Goal: Check status: Check status

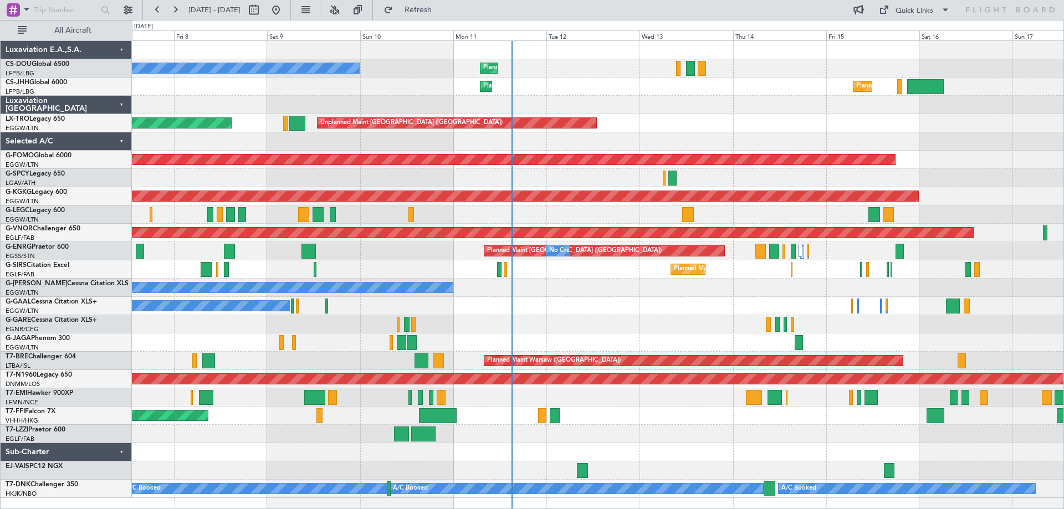
click at [589, 190] on div "AOG Maint [GEOGRAPHIC_DATA] (Ataturk)" at bounding box center [597, 196] width 931 height 18
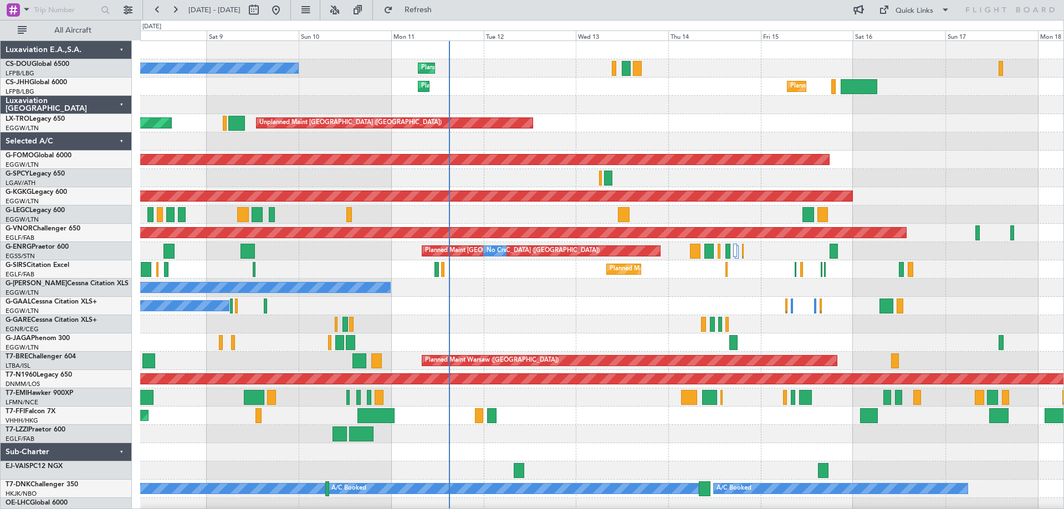
click at [541, 208] on div "Planned Maint [GEOGRAPHIC_DATA] ([GEOGRAPHIC_DATA]) No Crew Planned Maint [GEOG…" at bounding box center [601, 278] width 923 height 475
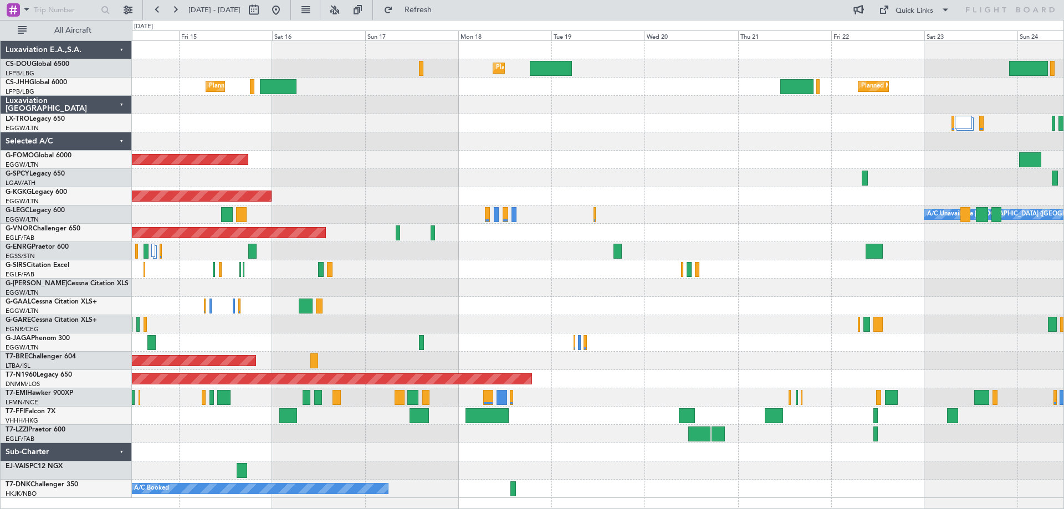
click at [272, 151] on div "Planned Maint [GEOGRAPHIC_DATA] ([GEOGRAPHIC_DATA]) Planned Maint [GEOGRAPHIC_D…" at bounding box center [597, 269] width 931 height 457
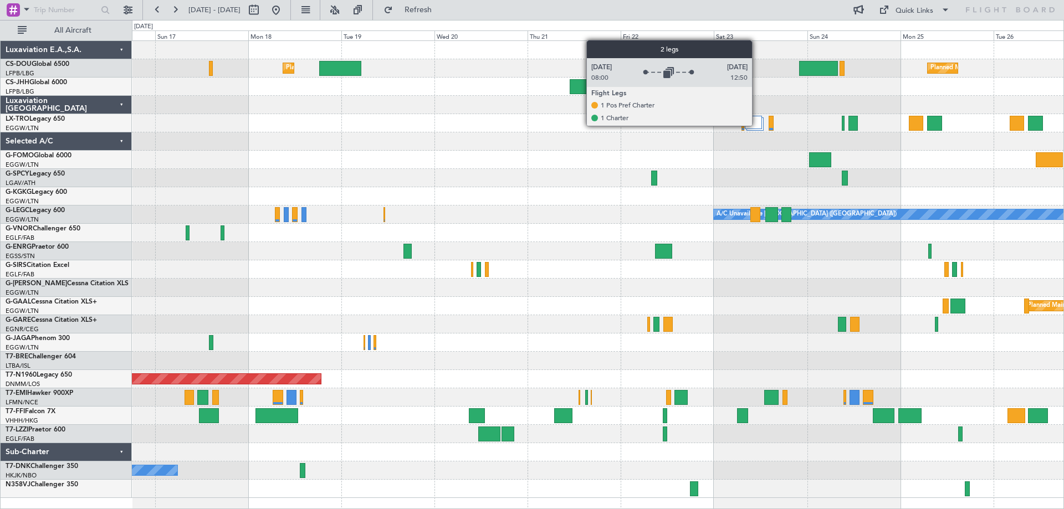
click at [757, 125] on div at bounding box center [753, 122] width 17 height 13
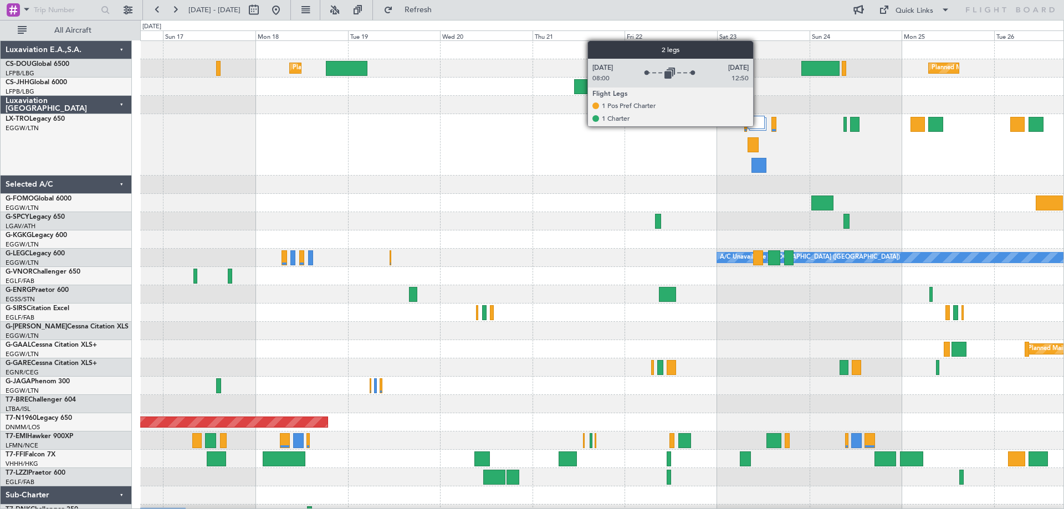
click at [758, 126] on div at bounding box center [755, 122] width 17 height 13
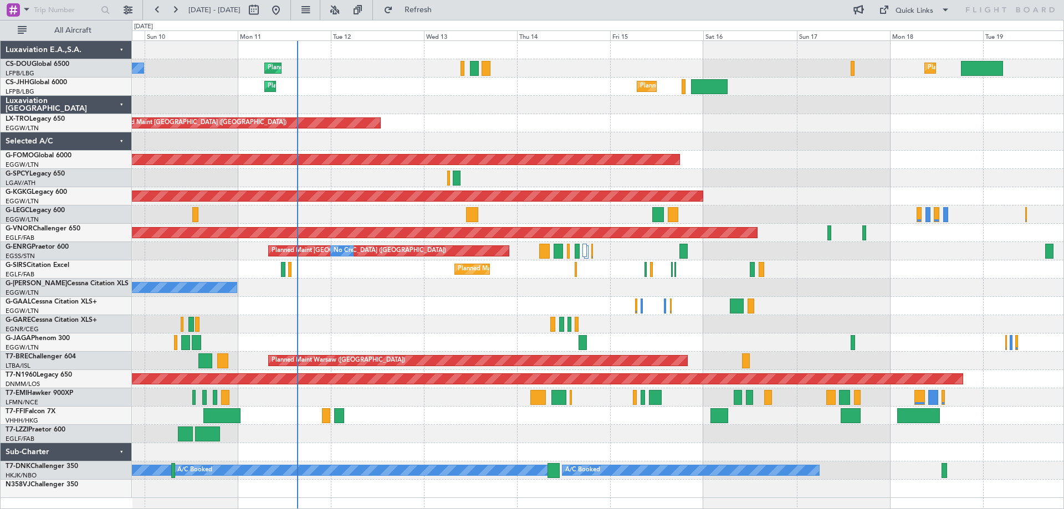
click at [876, 166] on div "Planned Maint Windsor Locks ([PERSON_NAME] Intl)" at bounding box center [597, 160] width 931 height 18
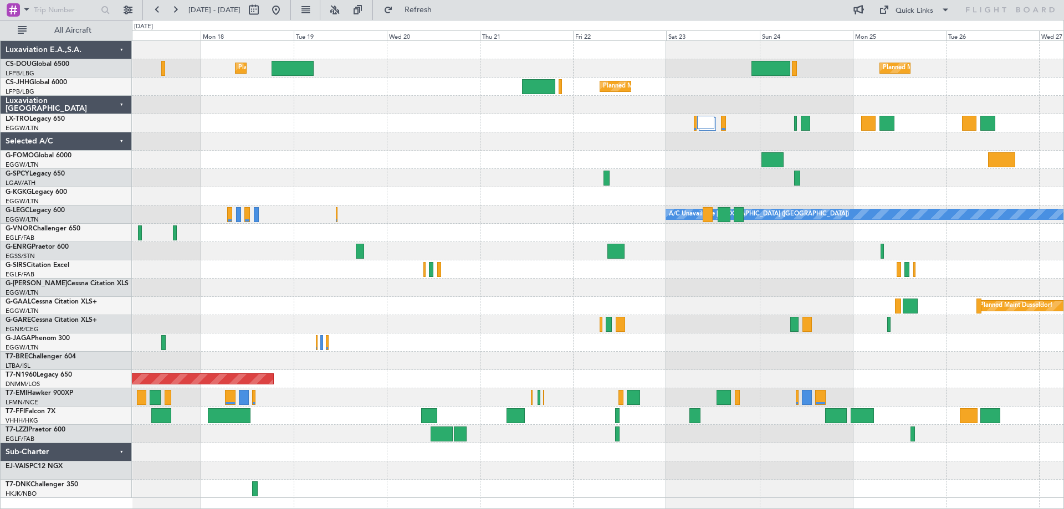
click at [259, 137] on div "Planned Maint [GEOGRAPHIC_DATA] ([GEOGRAPHIC_DATA]) Planned Maint [GEOGRAPHIC_D…" at bounding box center [597, 269] width 931 height 457
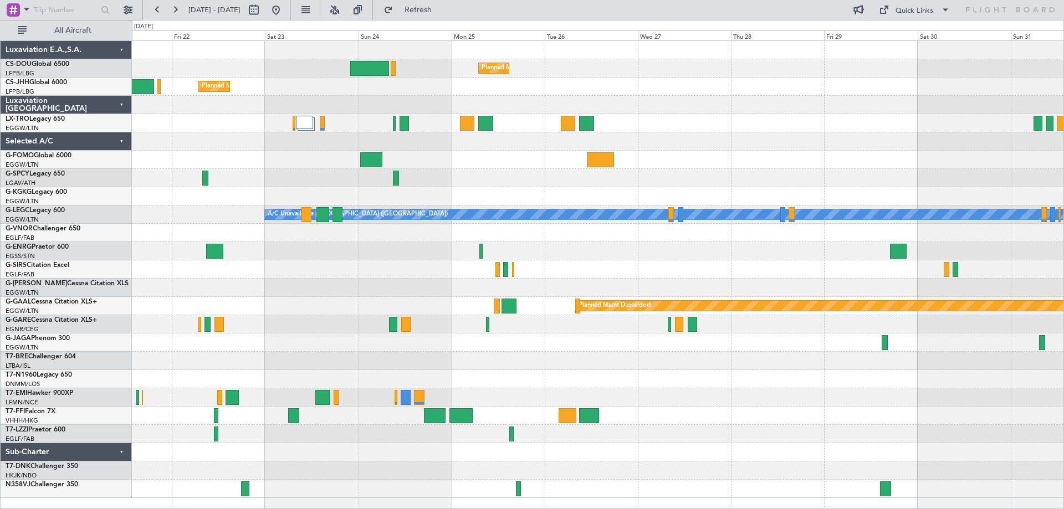
click at [459, 184] on div "Planned Maint [GEOGRAPHIC_DATA] ([GEOGRAPHIC_DATA]) Planned Maint [GEOGRAPHIC_D…" at bounding box center [597, 269] width 931 height 457
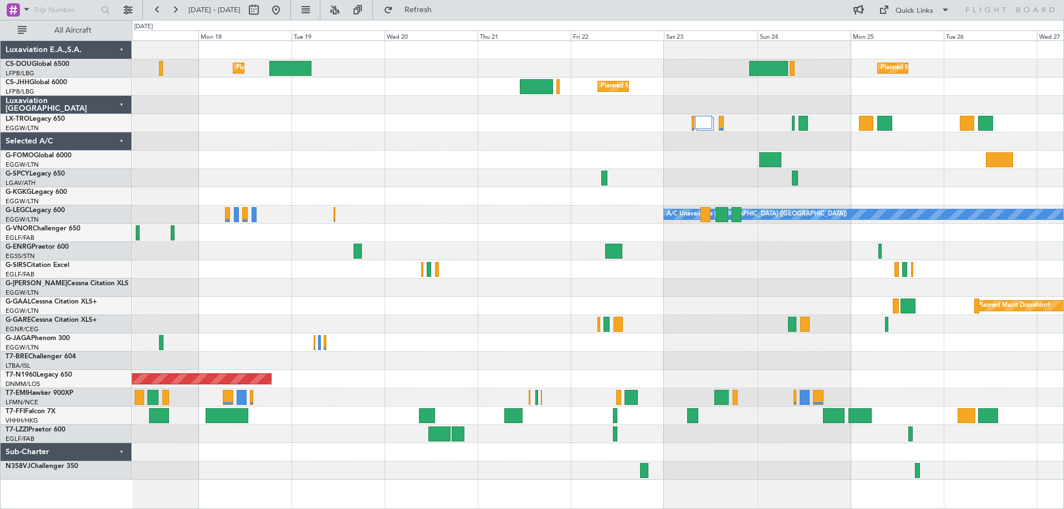
click at [665, 153] on div "Planned Maint Windsor Locks ([PERSON_NAME] Intl)" at bounding box center [597, 160] width 931 height 18
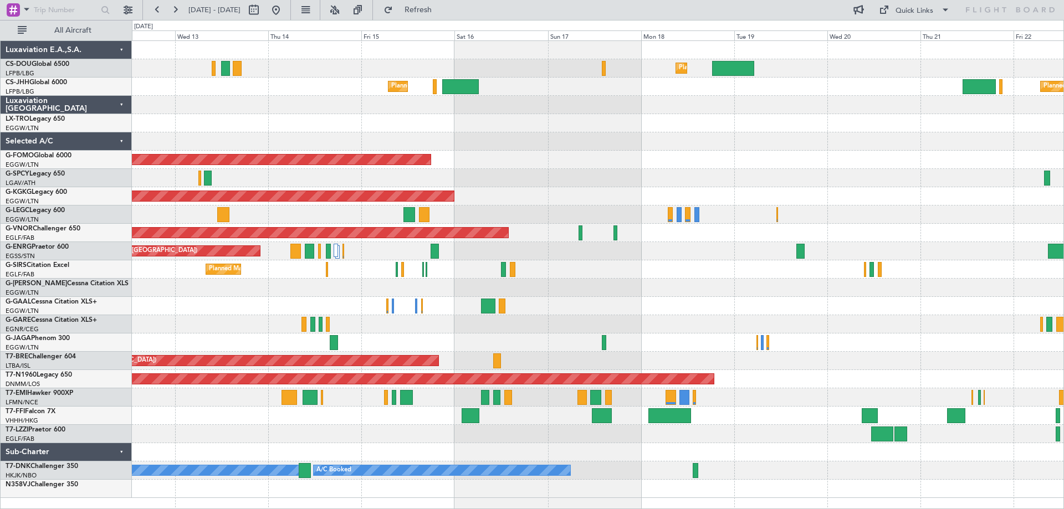
click at [830, 181] on div at bounding box center [597, 178] width 931 height 18
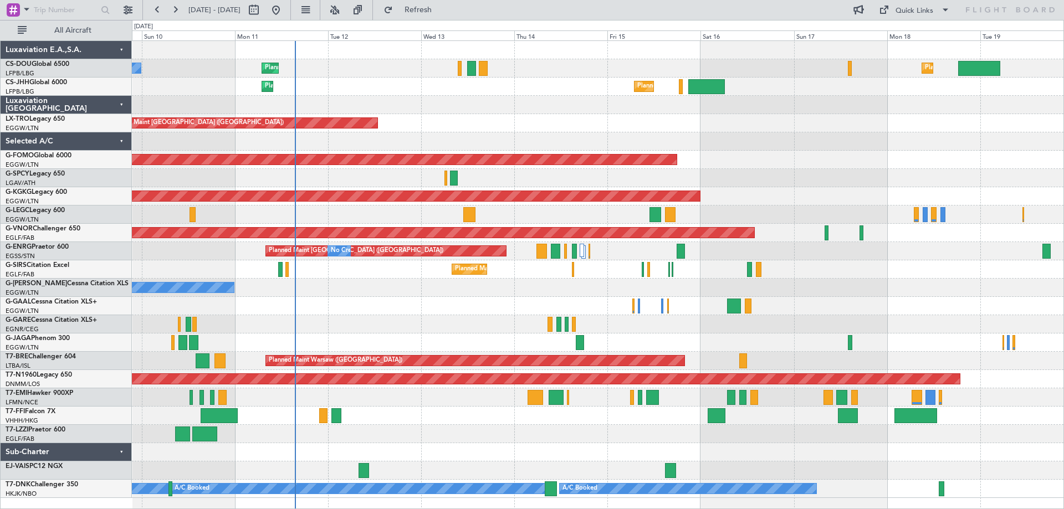
click at [811, 301] on div "No Crew" at bounding box center [597, 306] width 931 height 18
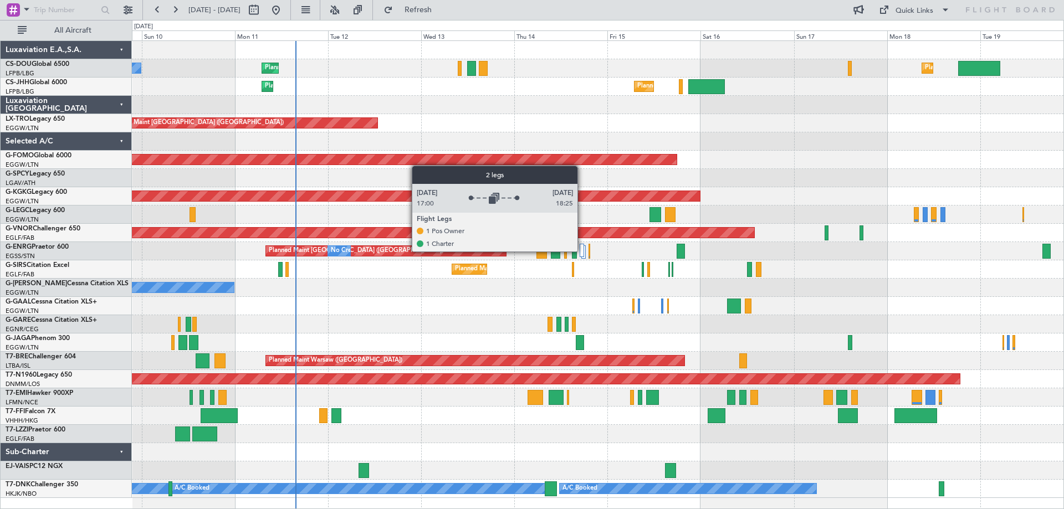
click at [582, 251] on div at bounding box center [581, 250] width 4 height 13
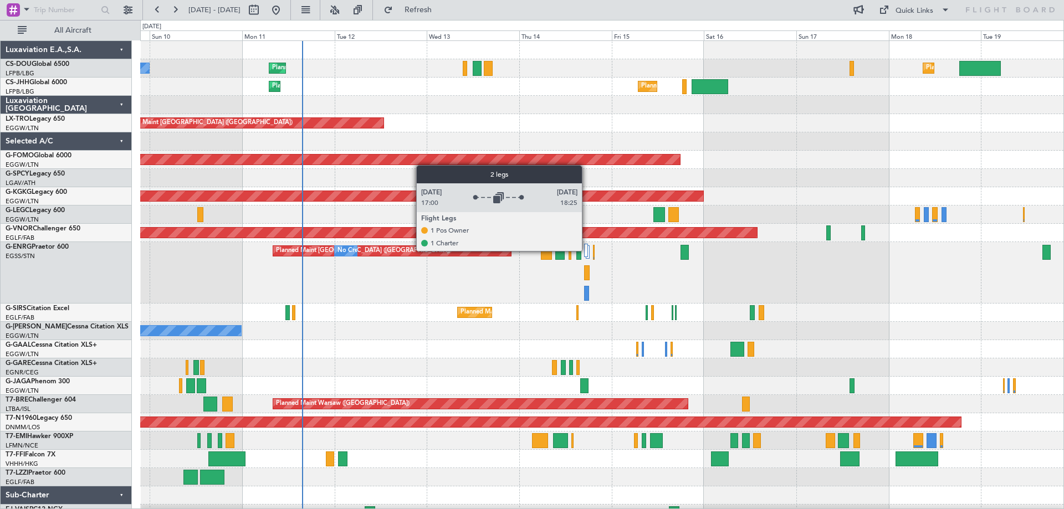
click at [587, 250] on div at bounding box center [586, 250] width 4 height 13
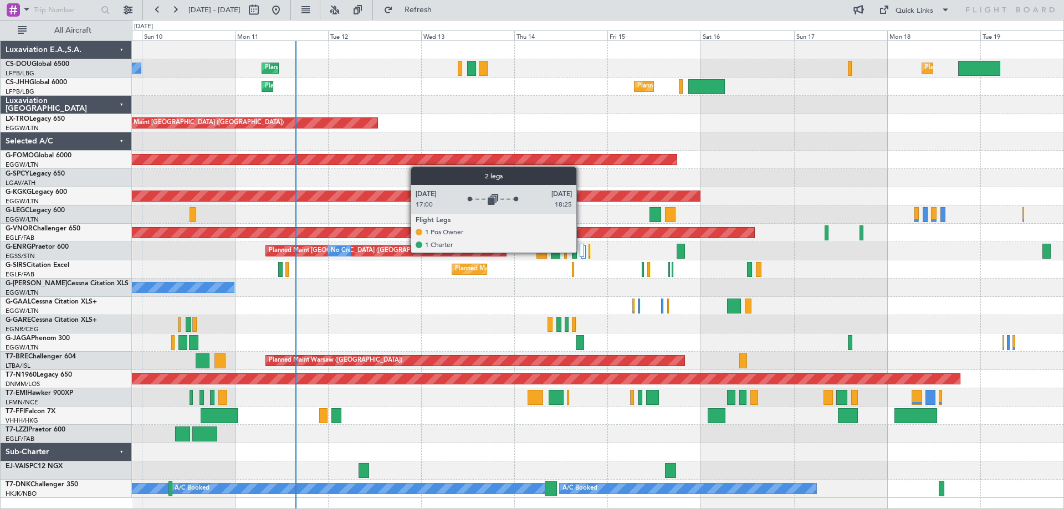
click at [581, 252] on div at bounding box center [581, 250] width 4 height 13
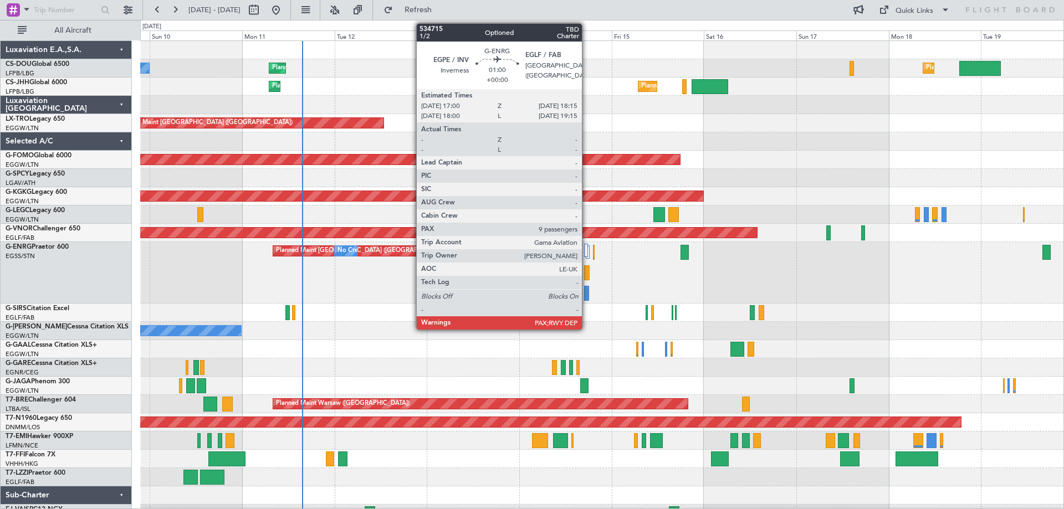
click at [587, 295] on div at bounding box center [586, 293] width 5 height 15
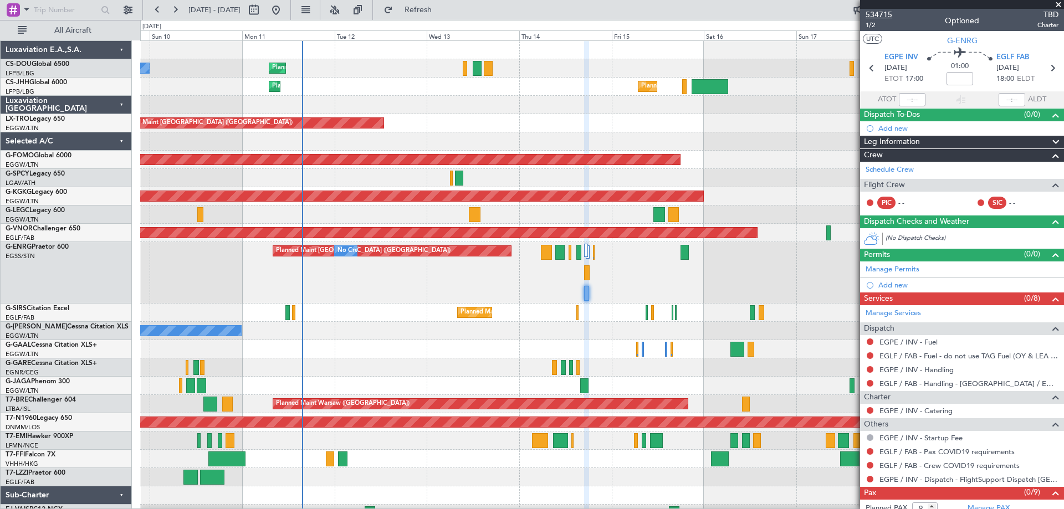
click at [881, 11] on span "534715" at bounding box center [878, 15] width 27 height 12
click at [1059, 4] on span at bounding box center [1058, 5] width 11 height 10
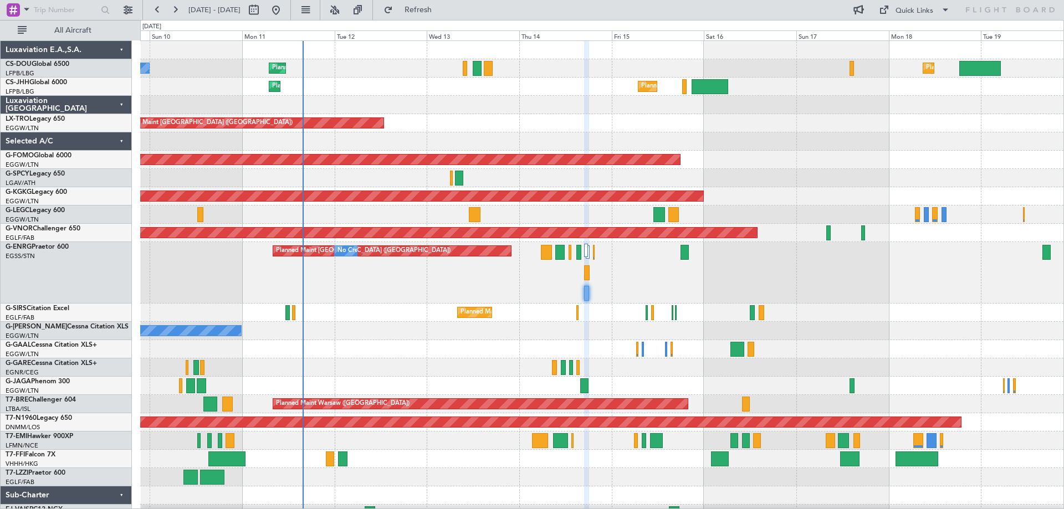
type input "0"
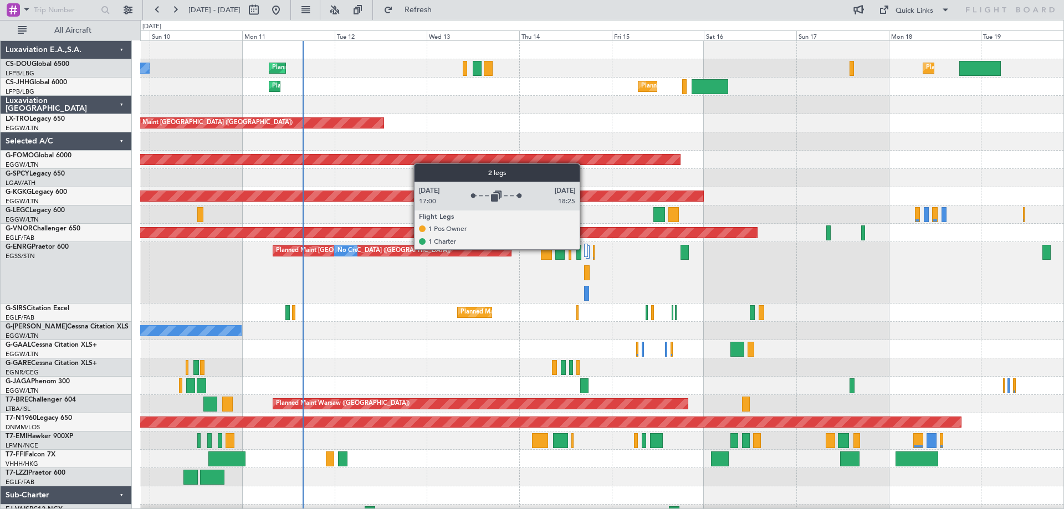
click at [584, 249] on div at bounding box center [586, 250] width 4 height 13
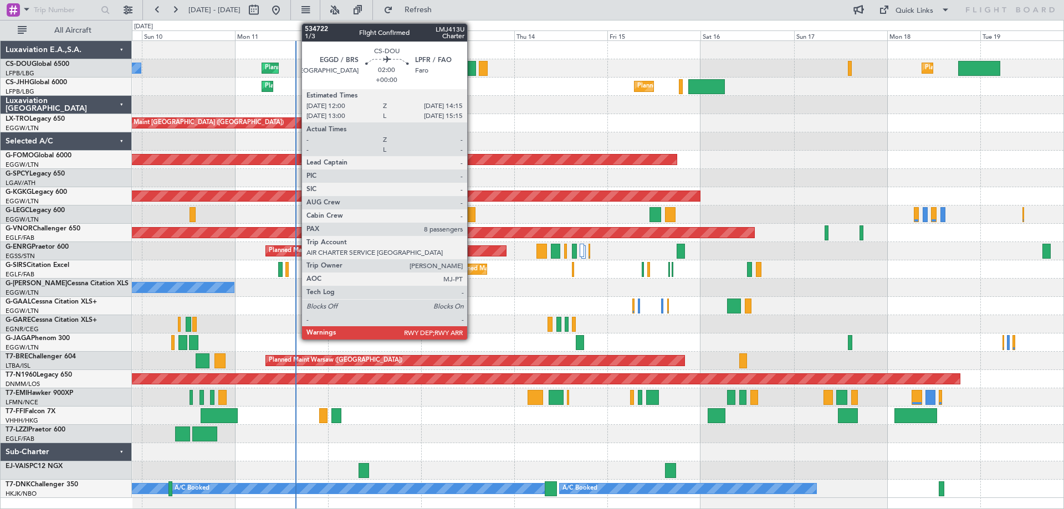
click at [472, 70] on div at bounding box center [471, 68] width 9 height 15
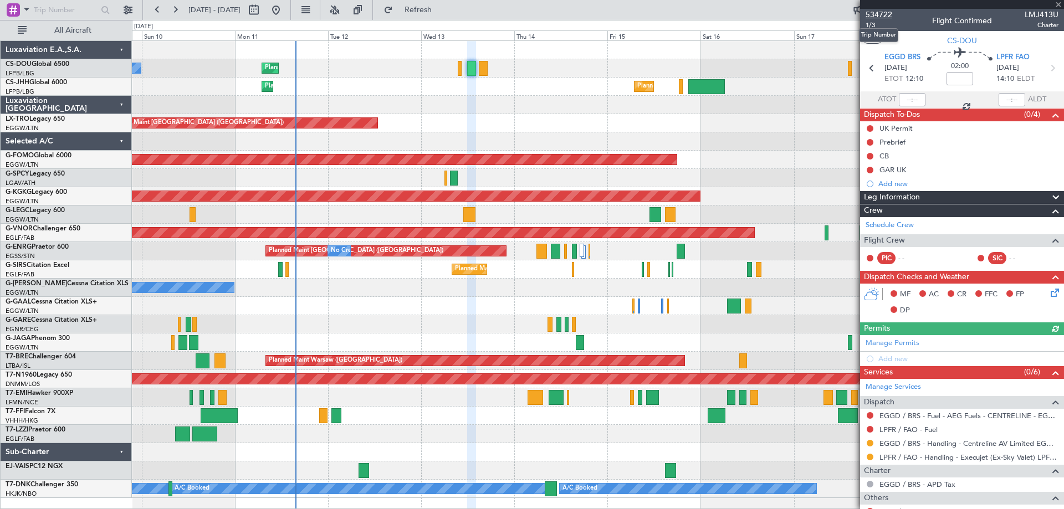
click at [888, 17] on span "534722" at bounding box center [878, 15] width 27 height 12
click at [1061, 4] on span at bounding box center [1058, 5] width 11 height 10
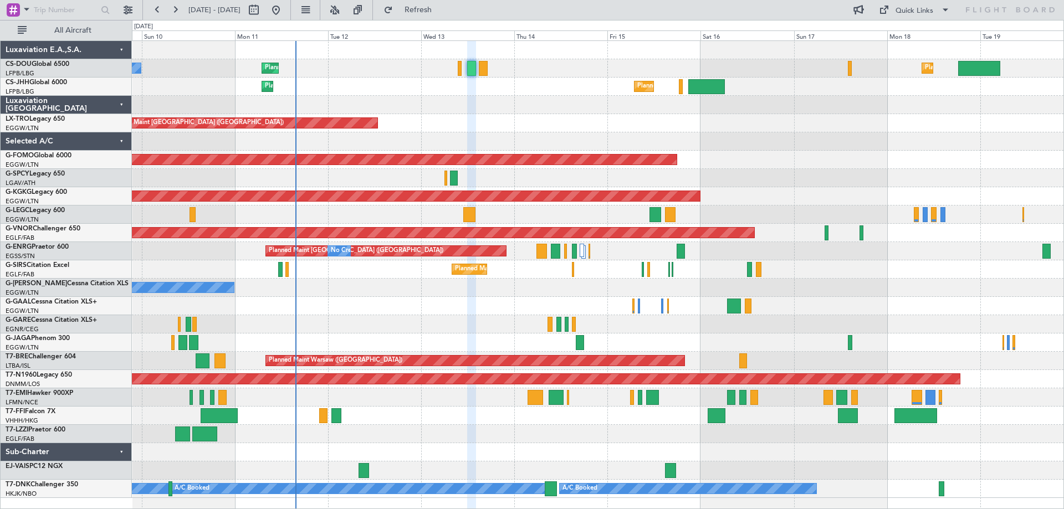
type input "0"
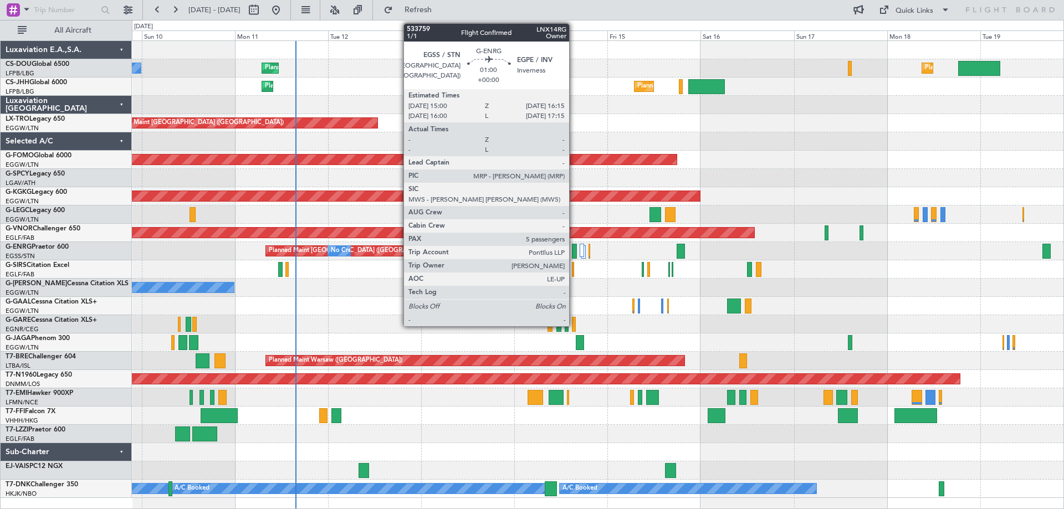
click at [574, 253] on div at bounding box center [574, 251] width 5 height 15
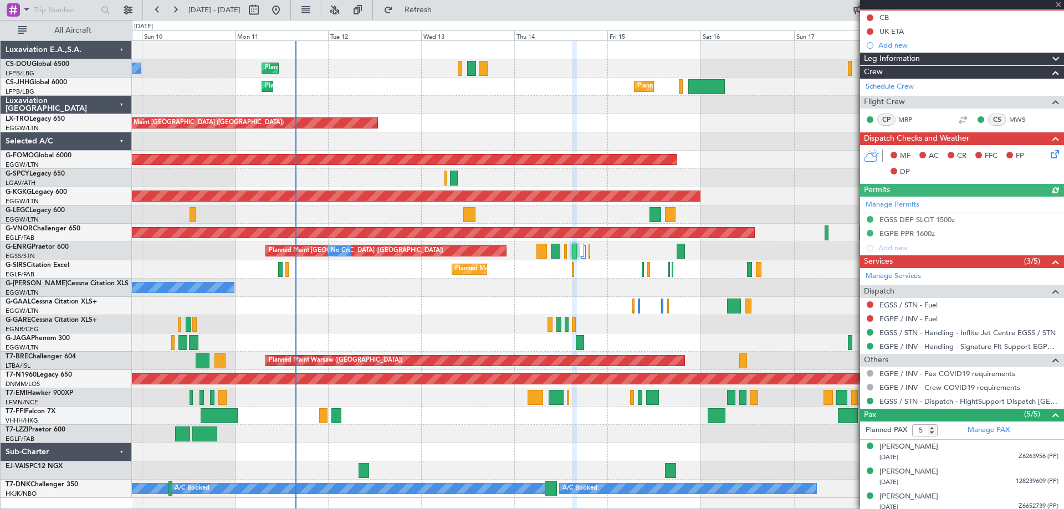
scroll to position [166, 0]
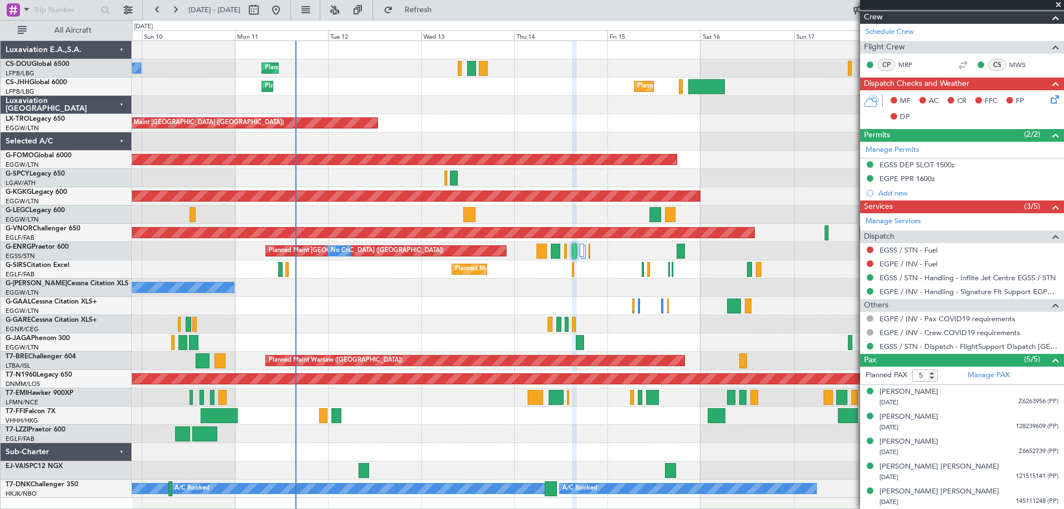
click at [1058, 3] on span at bounding box center [1058, 5] width 11 height 10
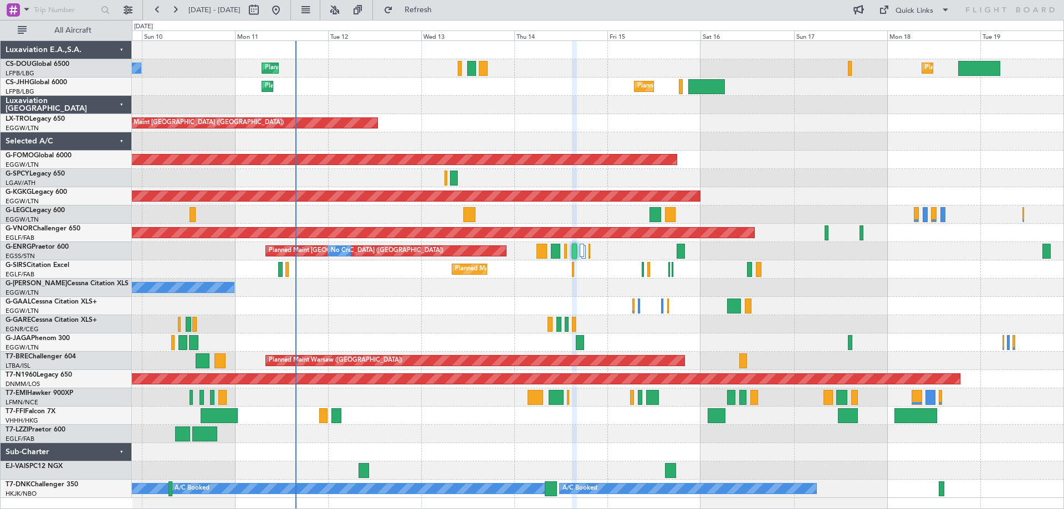
type input "0"
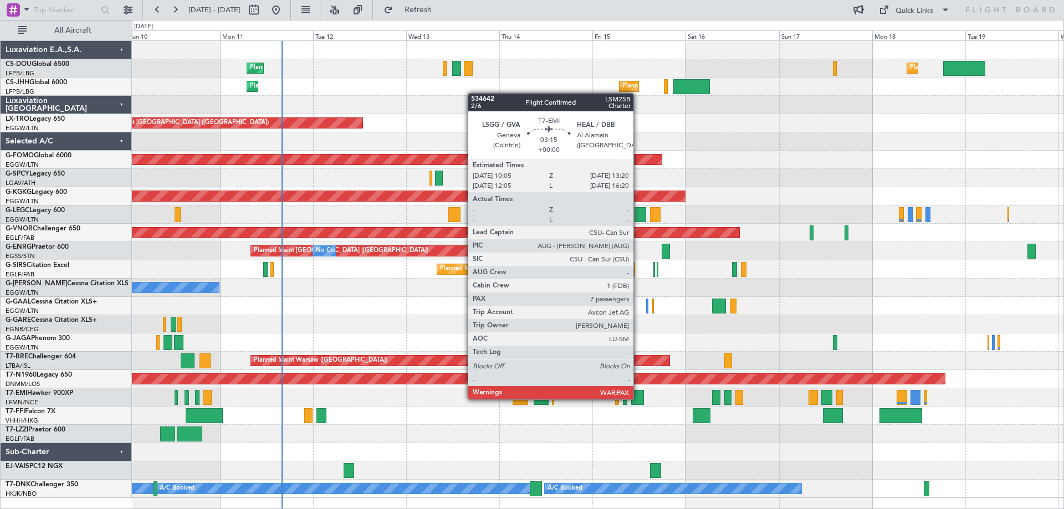
click at [638, 398] on div at bounding box center [637, 397] width 13 height 15
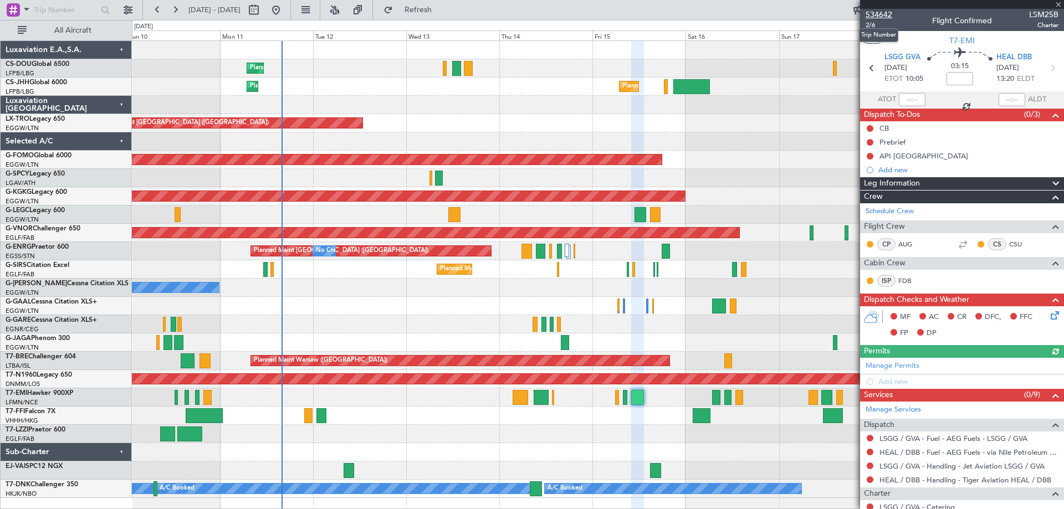
click at [876, 16] on span "534642" at bounding box center [878, 15] width 27 height 12
click at [1059, 4] on span at bounding box center [1058, 5] width 11 height 10
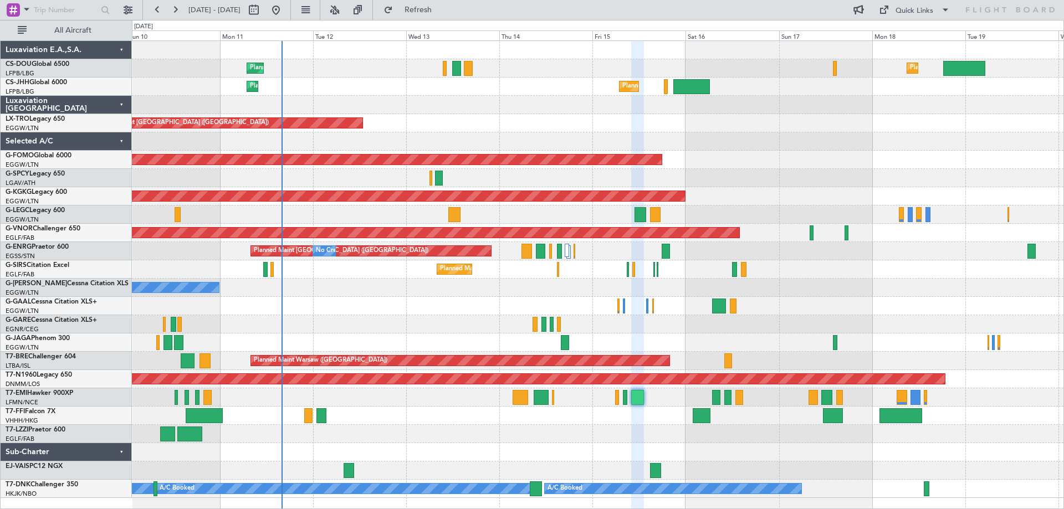
type input "0"
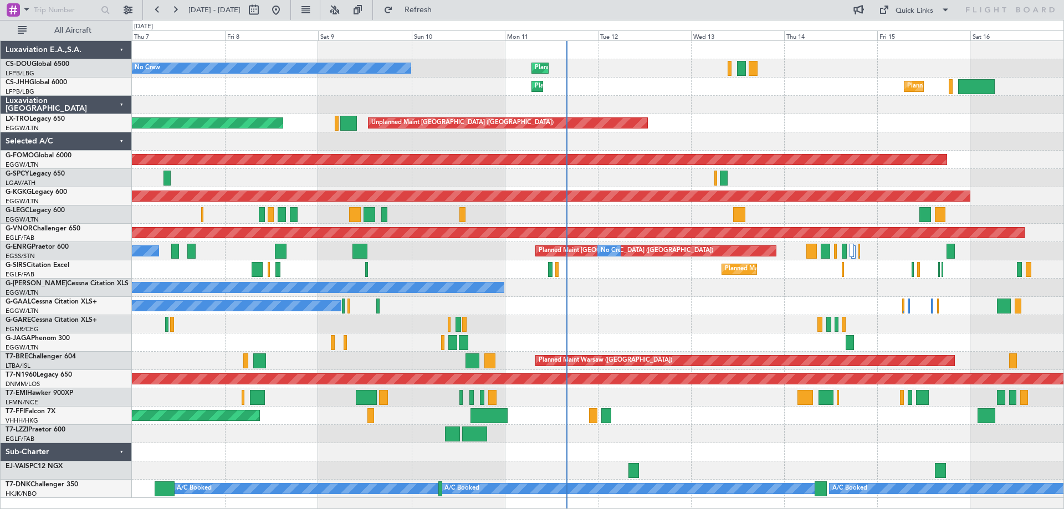
click at [597, 336] on div at bounding box center [597, 343] width 931 height 18
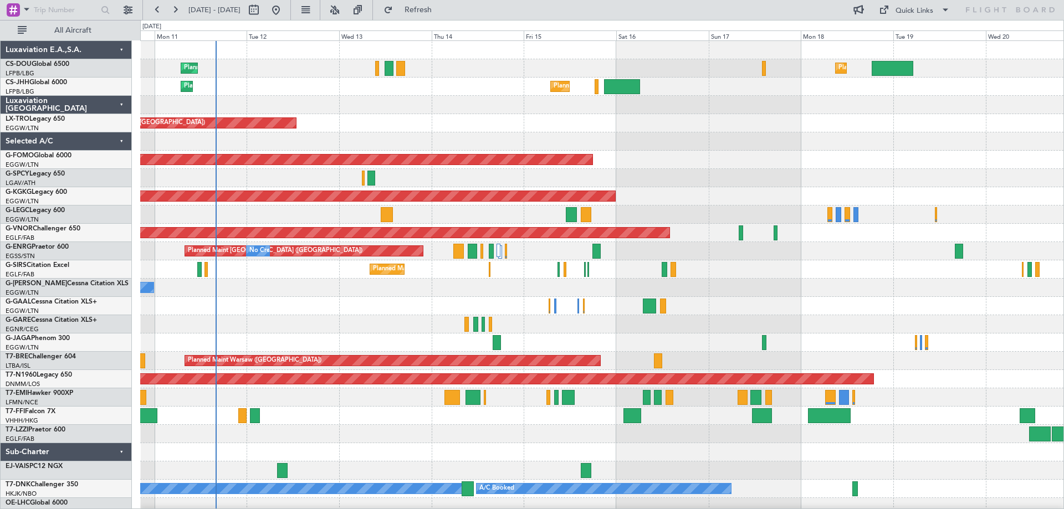
click at [324, 417] on div "Planned Maint [GEOGRAPHIC_DATA] ([GEOGRAPHIC_DATA]) Planned Maint [GEOGRAPHIC_D…" at bounding box center [601, 278] width 923 height 475
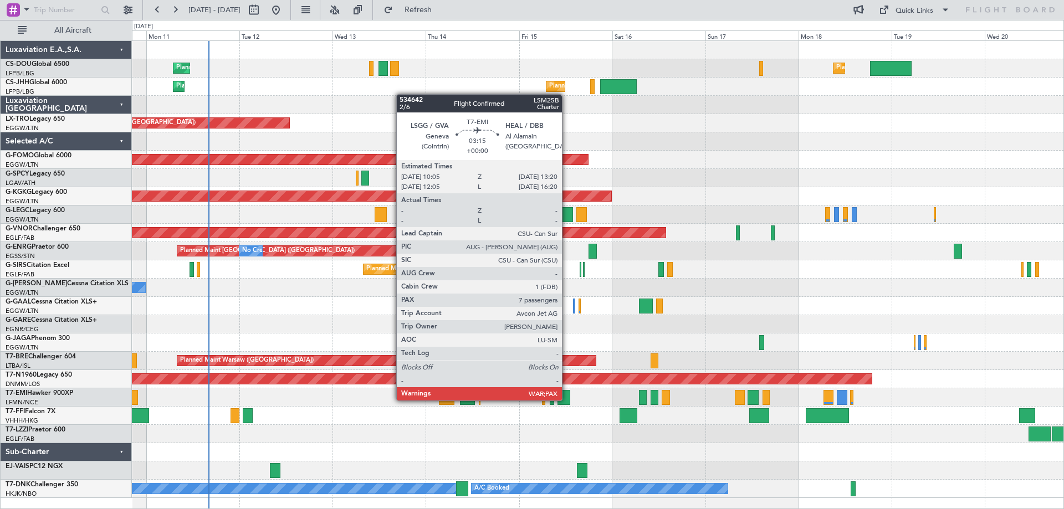
click at [567, 399] on div at bounding box center [563, 397] width 13 height 15
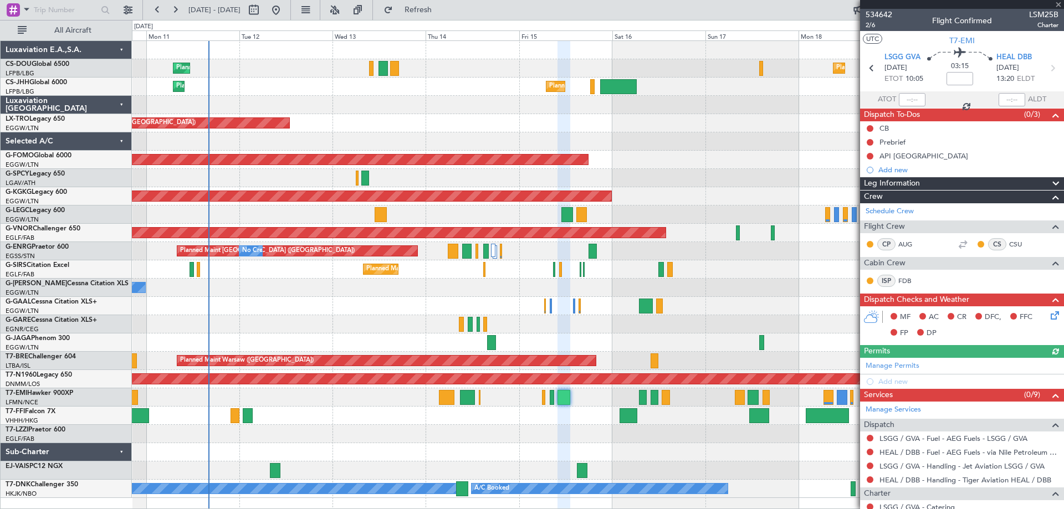
scroll to position [119, 0]
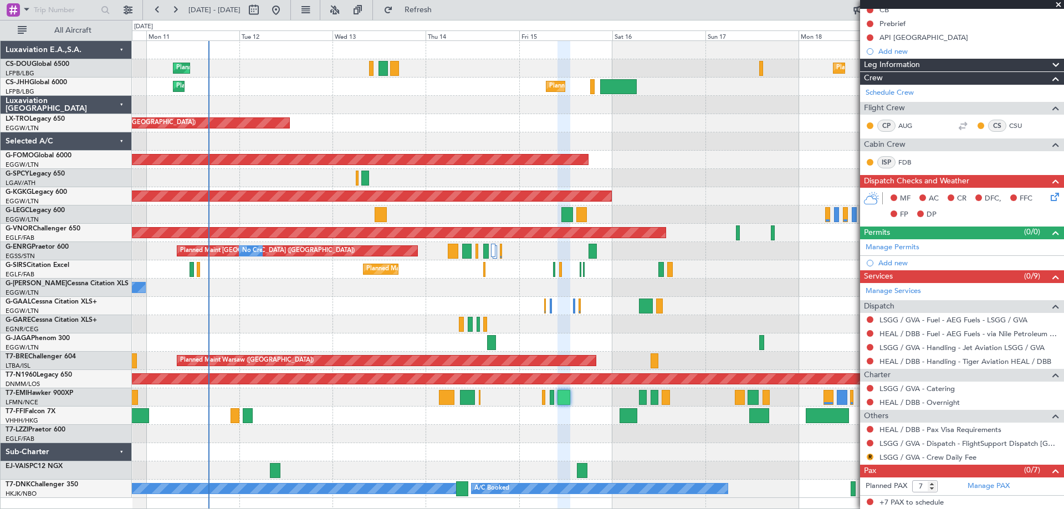
click at [1059, 3] on span at bounding box center [1058, 5] width 11 height 10
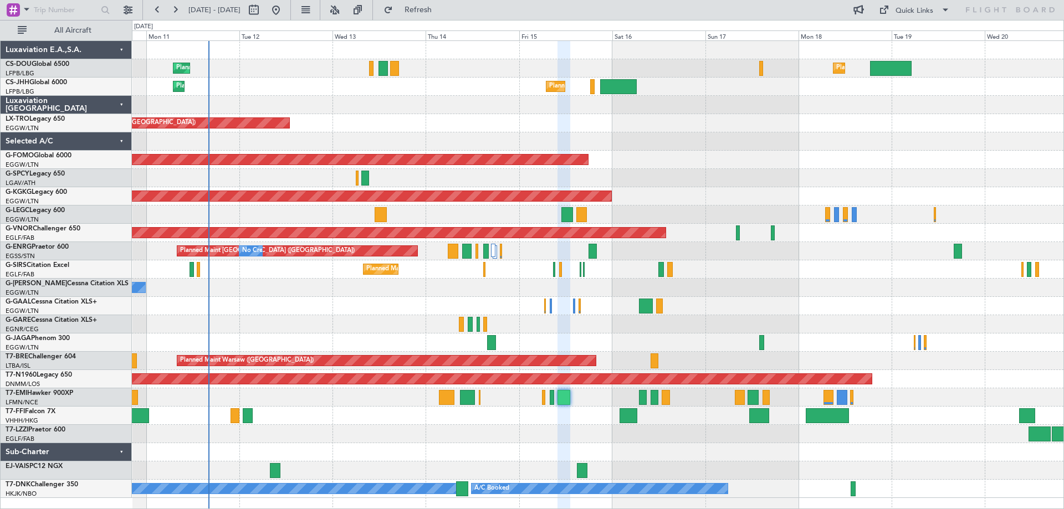
type input "0"
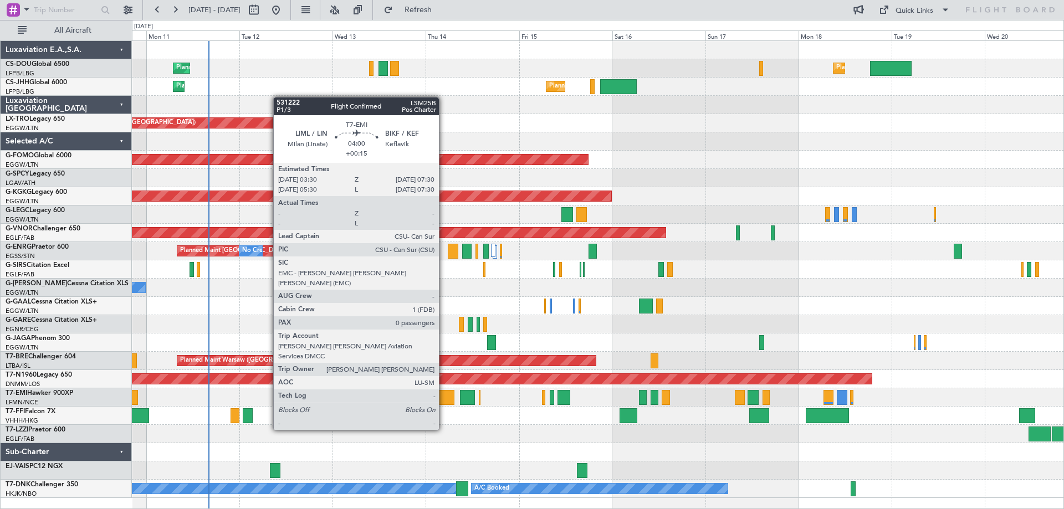
click at [444, 399] on div at bounding box center [447, 397] width 16 height 15
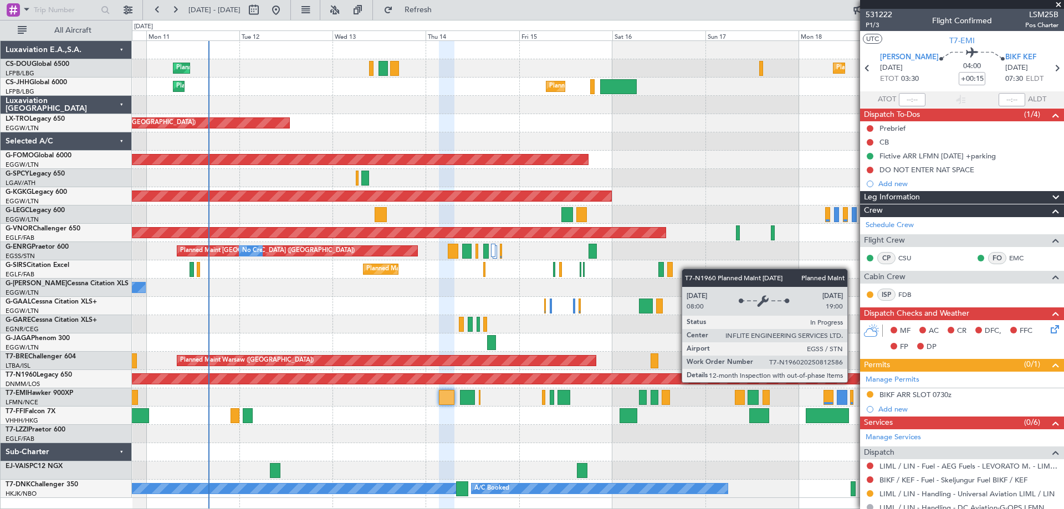
click at [1056, 3] on span at bounding box center [1058, 5] width 11 height 10
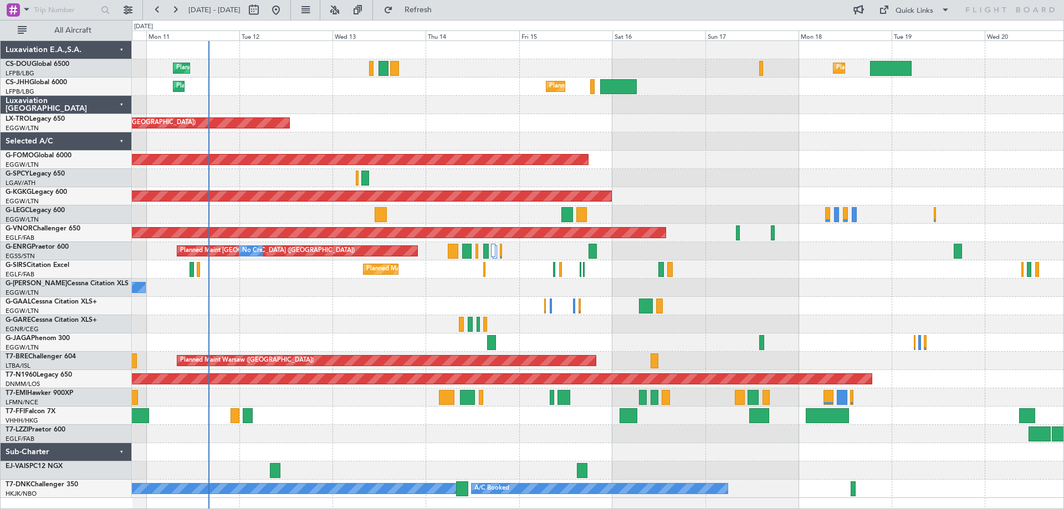
click at [345, 327] on div at bounding box center [597, 324] width 931 height 18
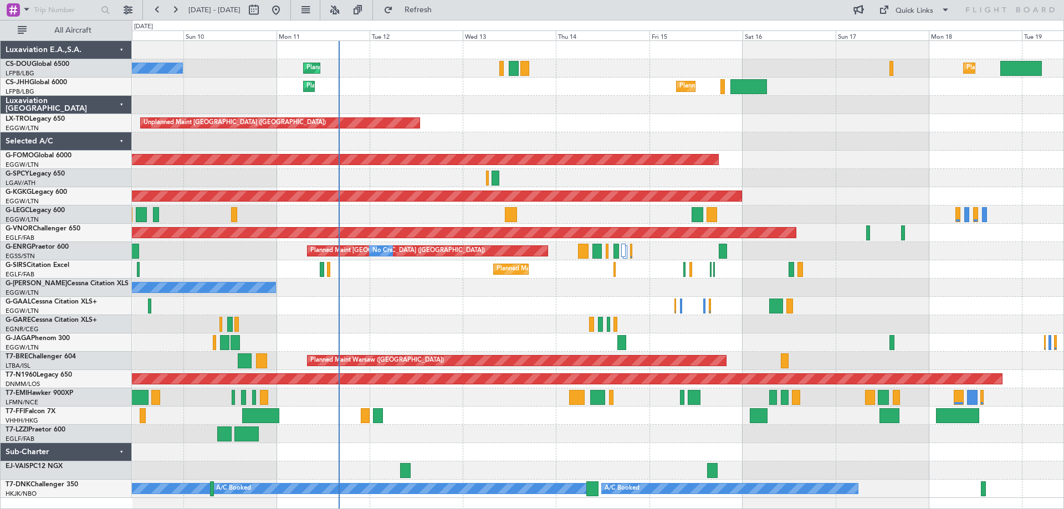
click at [299, 401] on div at bounding box center [597, 397] width 931 height 18
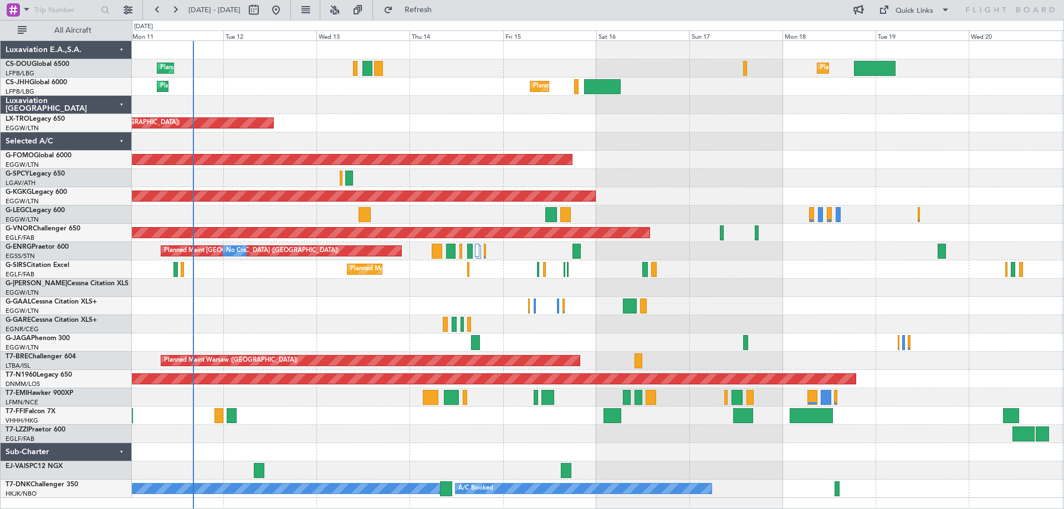
click at [710, 351] on div "Planned Maint [GEOGRAPHIC_DATA] ([GEOGRAPHIC_DATA]) Planned Maint [GEOGRAPHIC_D…" at bounding box center [597, 269] width 931 height 457
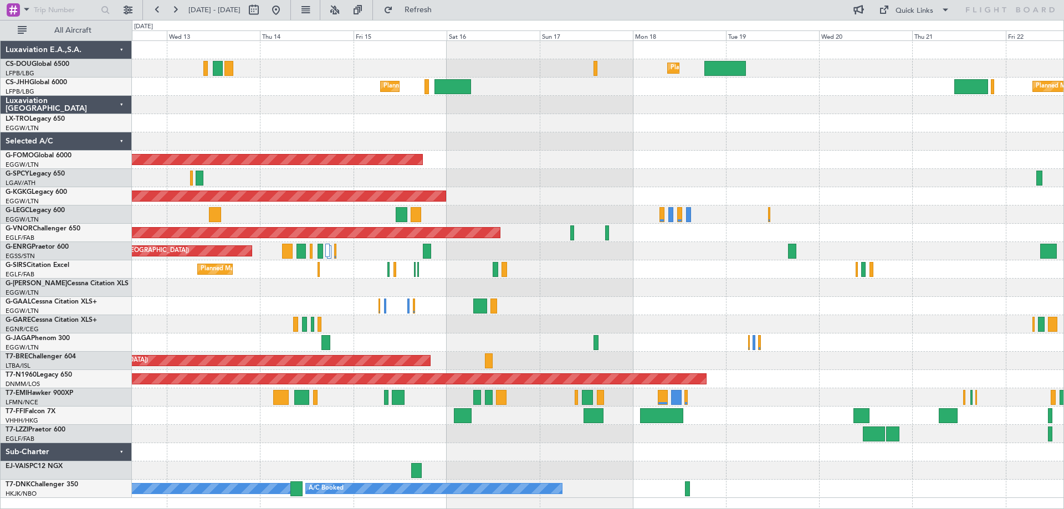
click at [638, 338] on div at bounding box center [597, 343] width 931 height 18
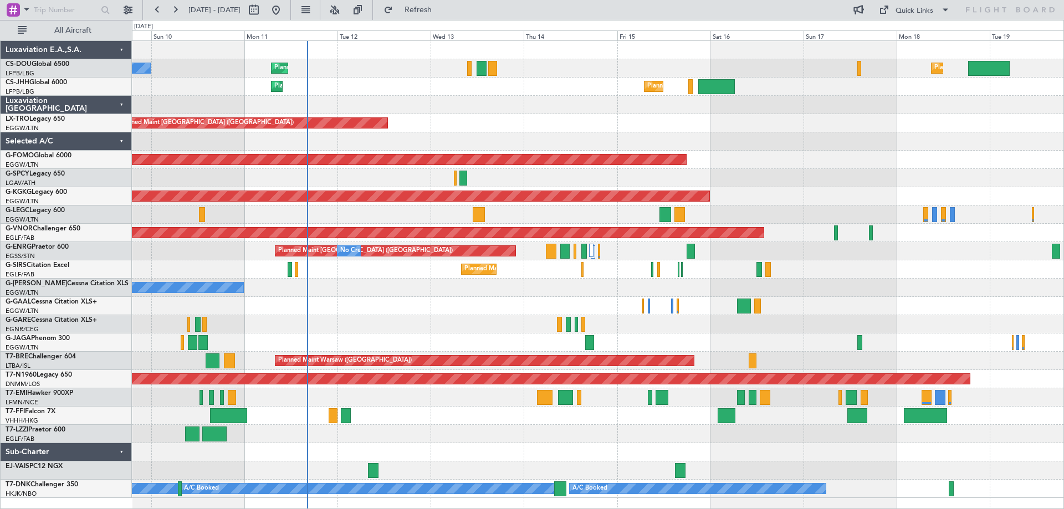
click at [804, 331] on div at bounding box center [597, 324] width 931 height 18
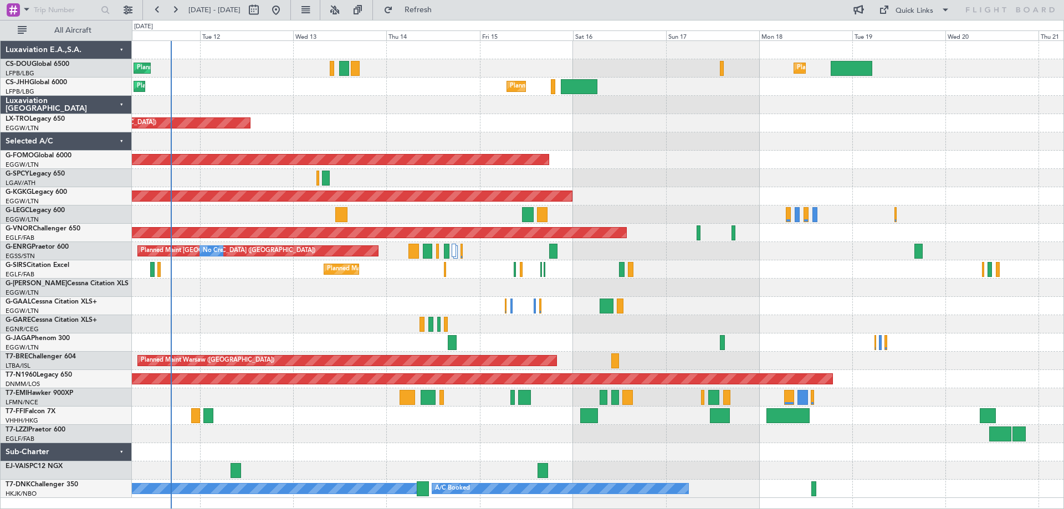
click at [709, 146] on div at bounding box center [597, 141] width 931 height 18
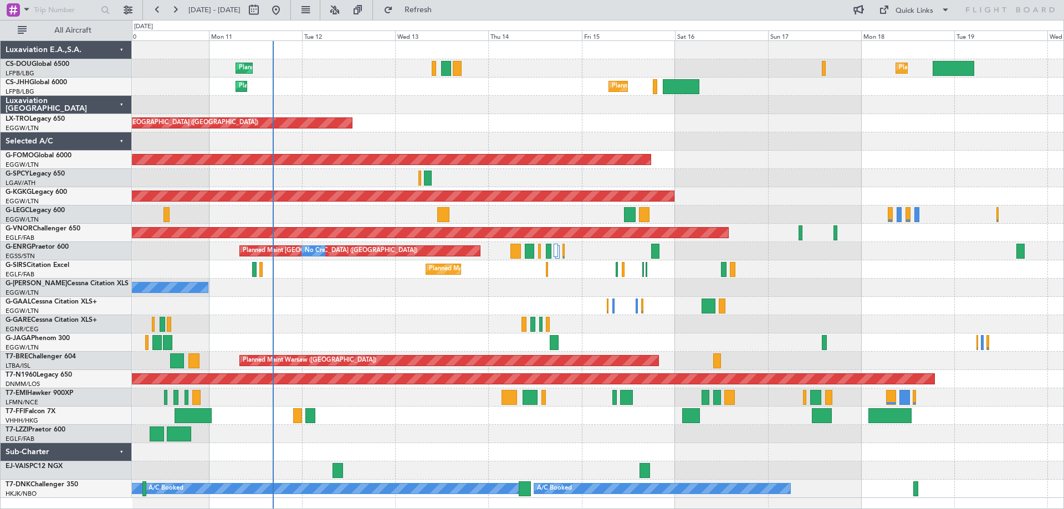
click at [374, 114] on div "Planned Maint [GEOGRAPHIC_DATA] ([GEOGRAPHIC_DATA]) Planned Maint [GEOGRAPHIC_D…" at bounding box center [597, 269] width 931 height 457
click at [534, 114] on div "Unplanned Maint [GEOGRAPHIC_DATA] ([GEOGRAPHIC_DATA]) Planned Maint" at bounding box center [597, 123] width 931 height 18
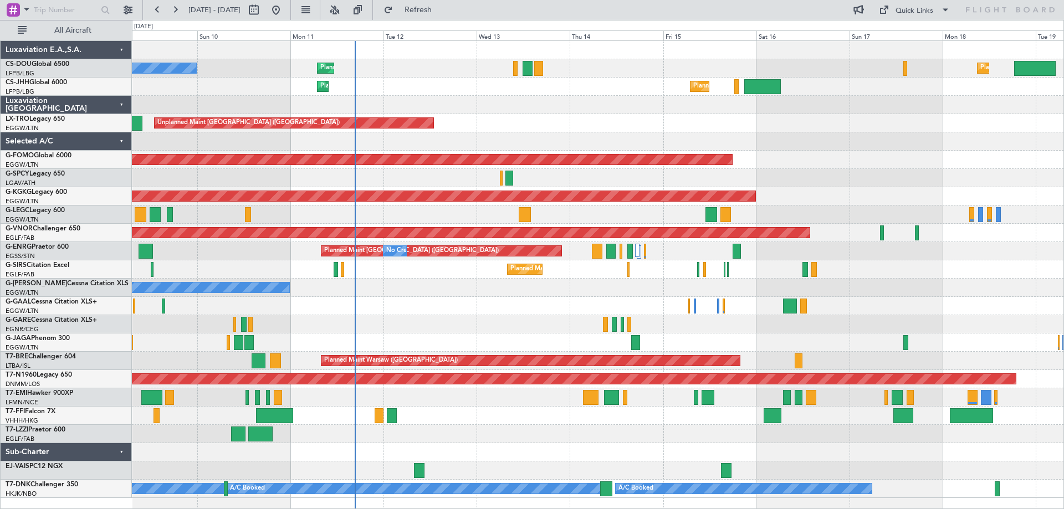
click at [504, 286] on div "Owner" at bounding box center [597, 288] width 931 height 18
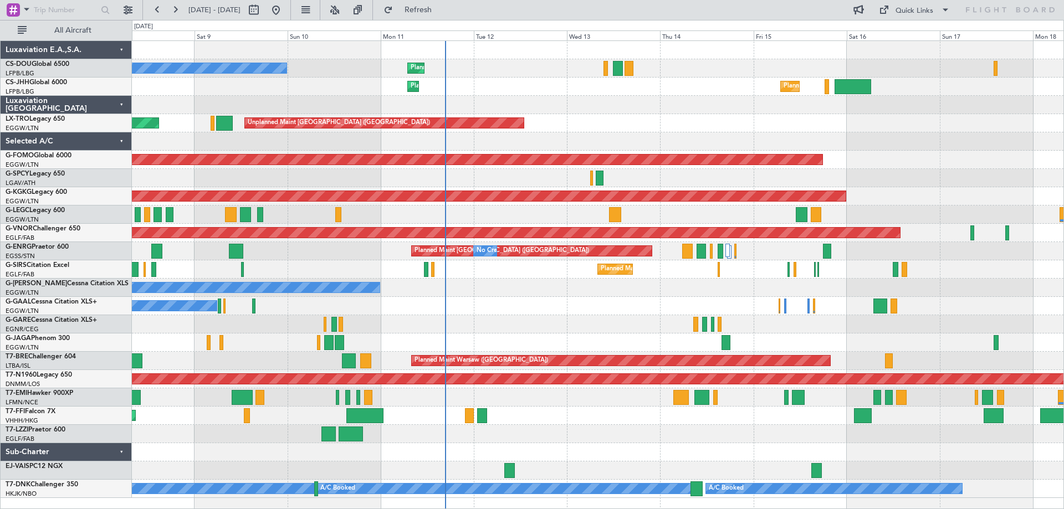
click at [627, 129] on div "Planned Maint [GEOGRAPHIC_DATA] ([GEOGRAPHIC_DATA]) No Crew Planned Maint [GEOG…" at bounding box center [597, 269] width 931 height 457
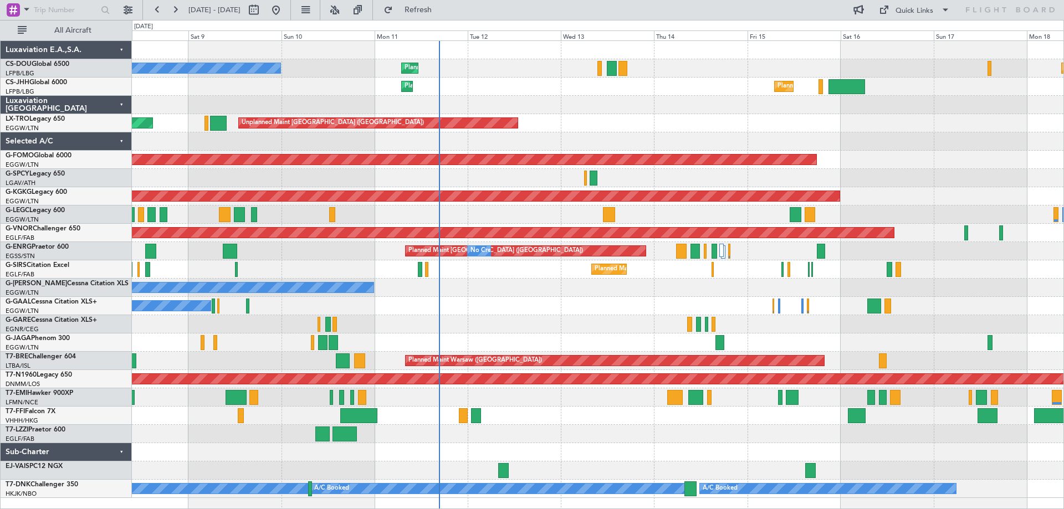
click at [952, 306] on div "No Crew" at bounding box center [597, 306] width 931 height 18
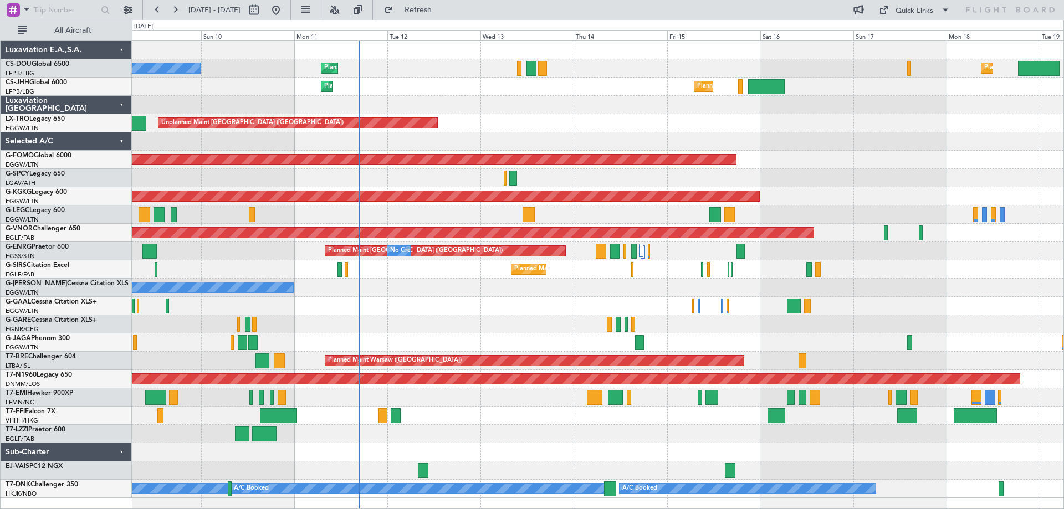
click at [511, 343] on div at bounding box center [597, 343] width 931 height 18
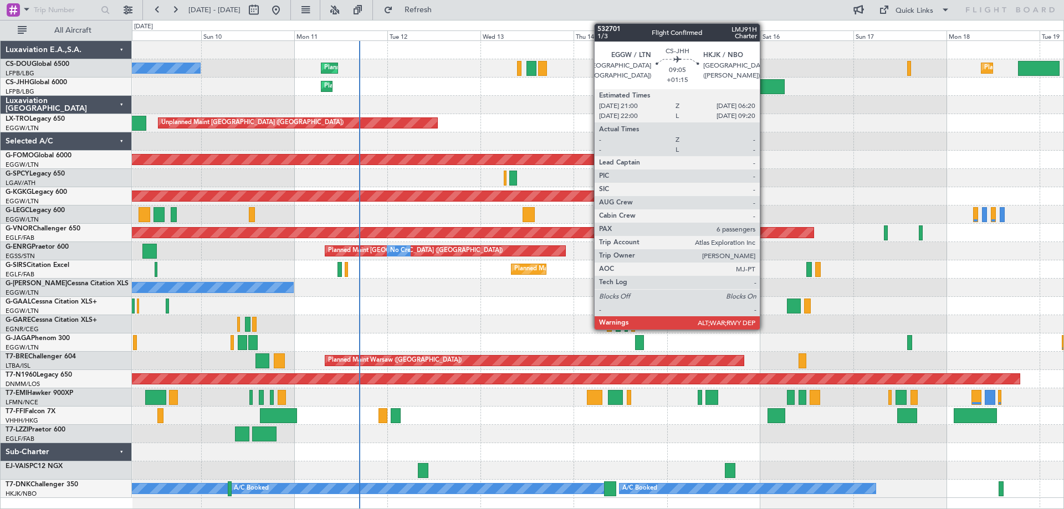
click at [765, 84] on div at bounding box center [766, 86] width 37 height 15
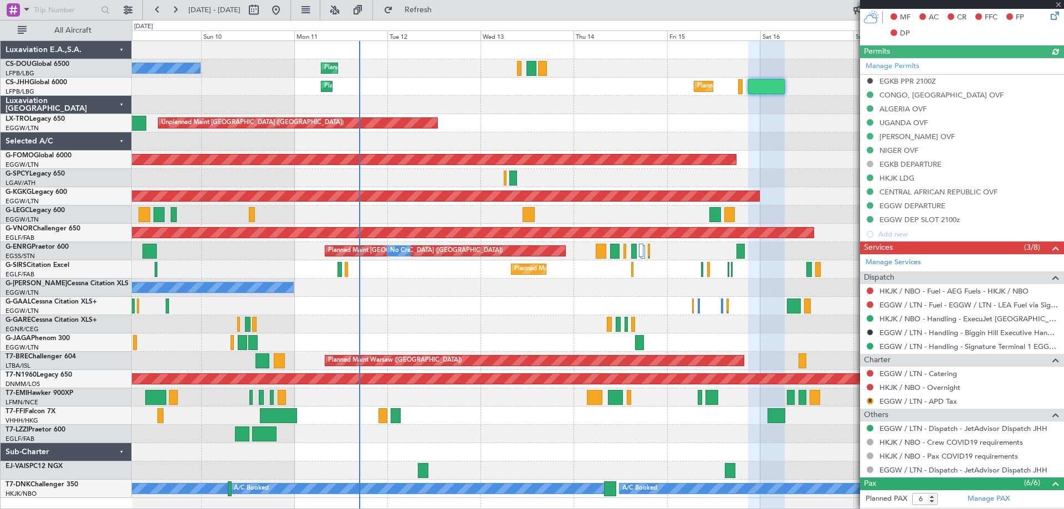
scroll to position [245, 0]
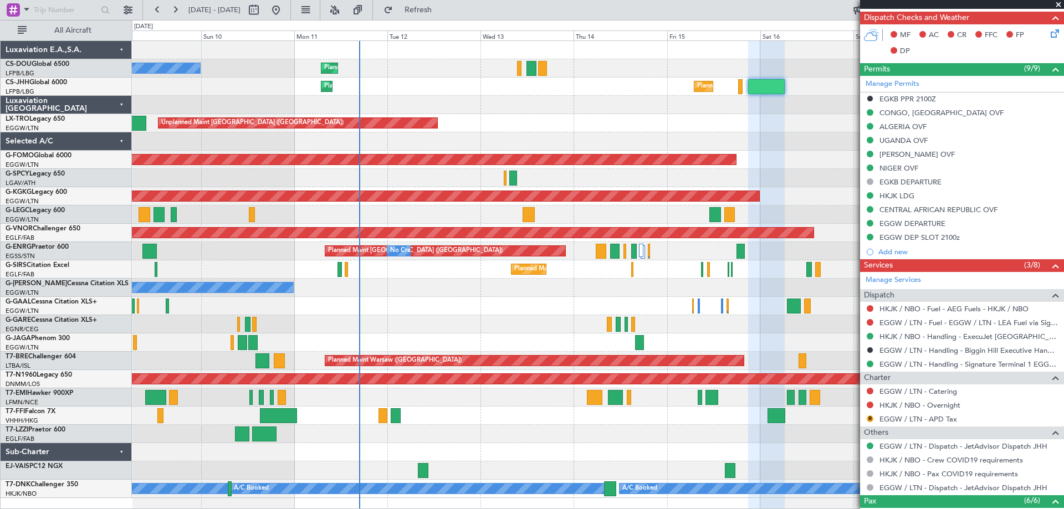
click at [1055, 4] on span at bounding box center [1058, 5] width 11 height 10
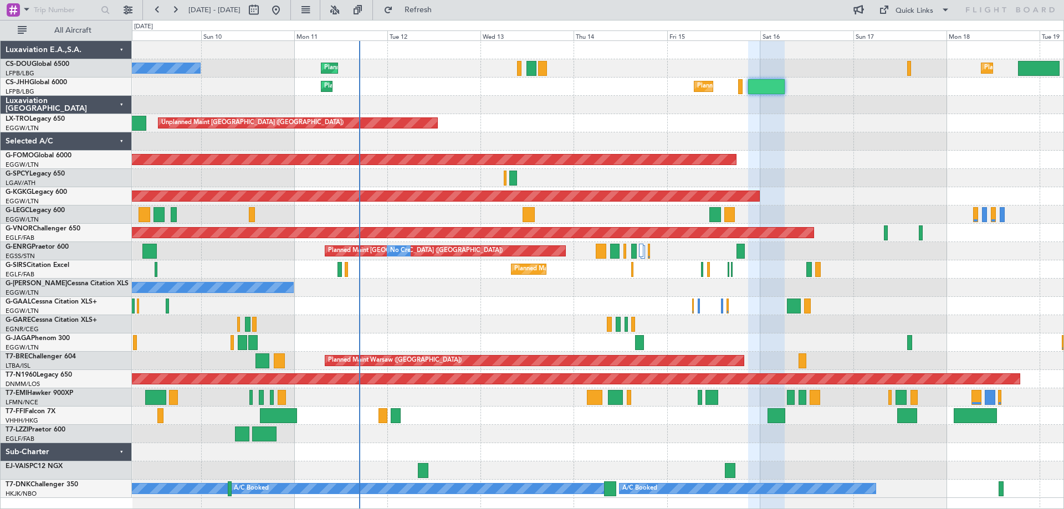
type input "0"
